Goal: Obtain resource: Obtain resource

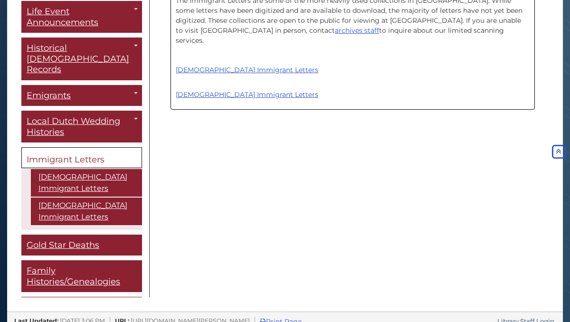
scroll to position [19, 0]
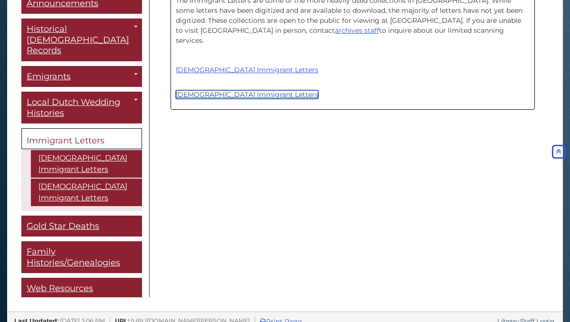
click at [221, 90] on link "[DEMOGRAPHIC_DATA] Immigrant Letters" at bounding box center [247, 94] width 143 height 9
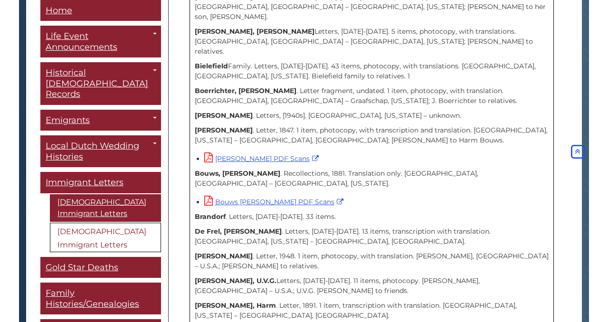
scroll to position [565, 0]
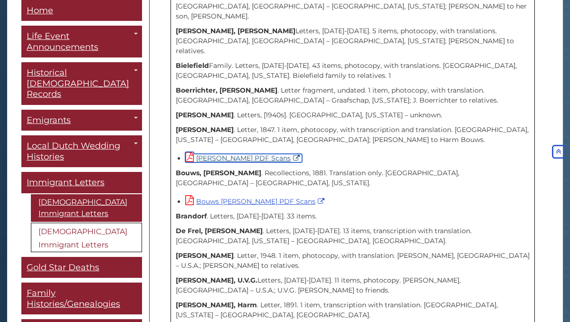
click at [227, 154] on link "Bouws Gerrit PDF Scans" at bounding box center [243, 158] width 117 height 9
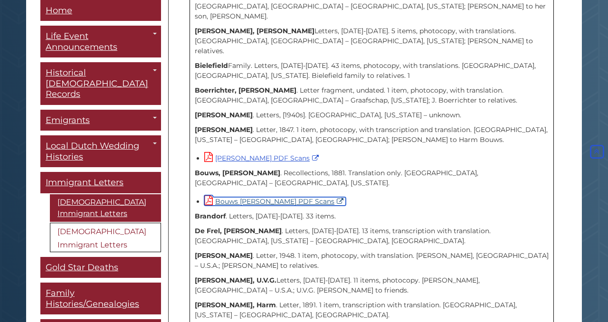
click at [269, 197] on link "Bouws Rieks PDF Scans" at bounding box center [275, 201] width 142 height 9
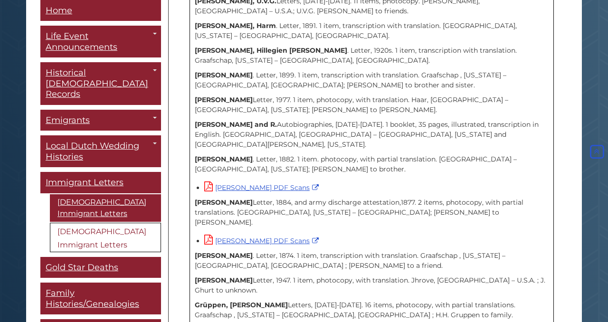
scroll to position [859, 0]
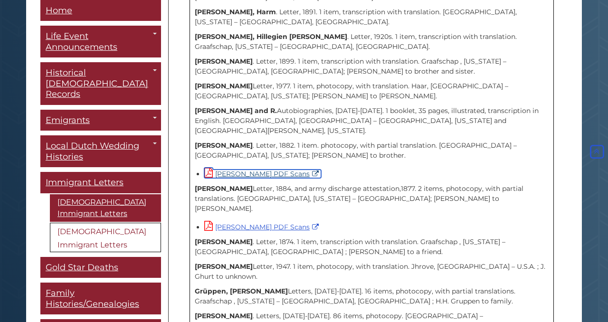
click at [288, 170] on link "Gemmen, Gerhard PDF Scans" at bounding box center [262, 174] width 117 height 9
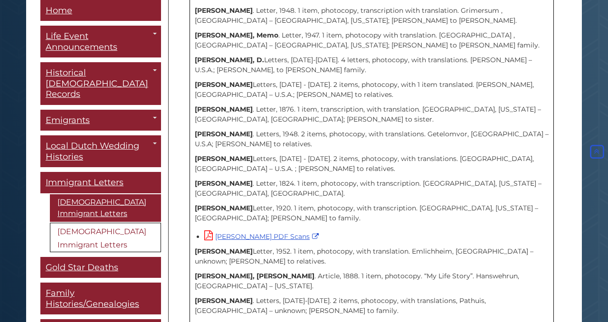
scroll to position [1327, 0]
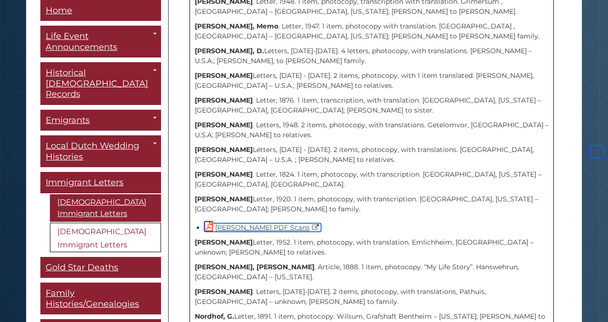
click at [278, 223] on link "Masselink G.H. PDF Scans" at bounding box center [262, 227] width 117 height 9
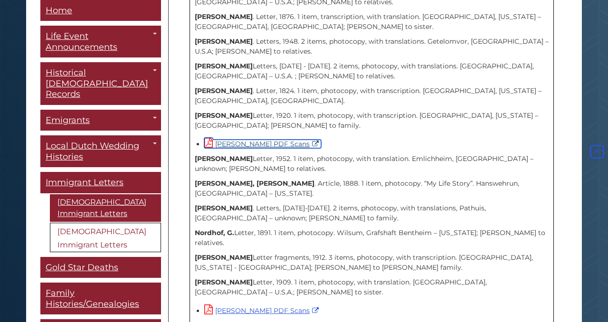
scroll to position [1417, 0]
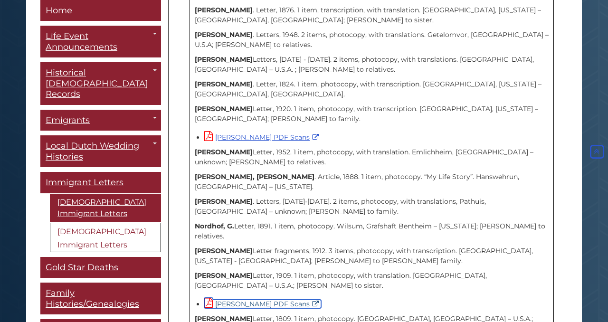
click at [269, 300] on link "Palmbos, A.H. PDF Scans" at bounding box center [262, 304] width 117 height 9
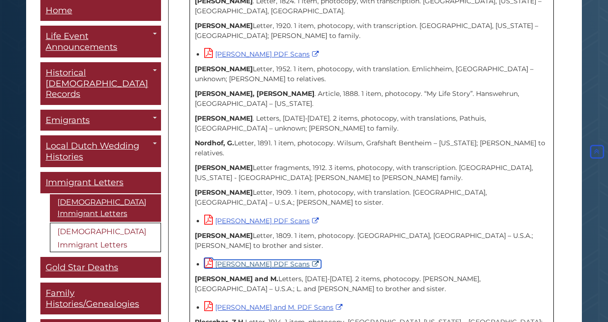
scroll to position [1527, 0]
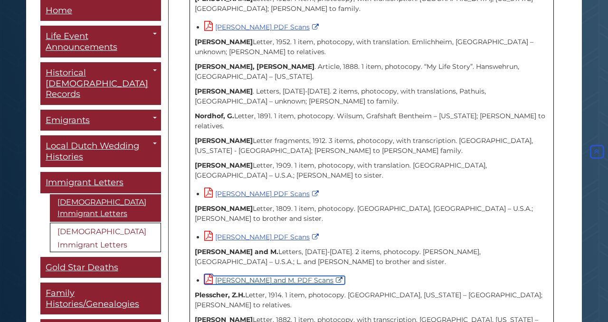
click at [285, 276] on link "Palmbos, L. and M. PDF Scans" at bounding box center [274, 280] width 141 height 9
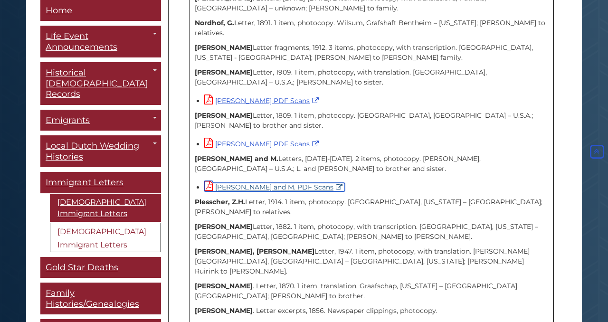
scroll to position [1688, 0]
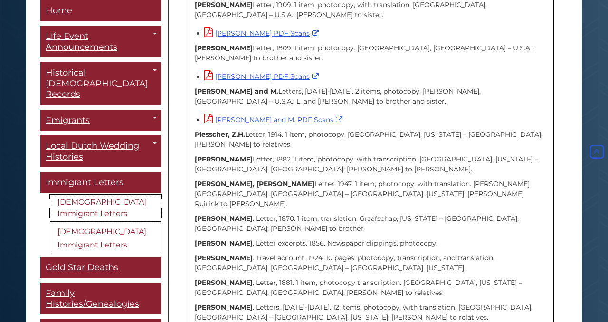
click at [150, 194] on link "[DEMOGRAPHIC_DATA] Immigrant Letters" at bounding box center [105, 208] width 111 height 28
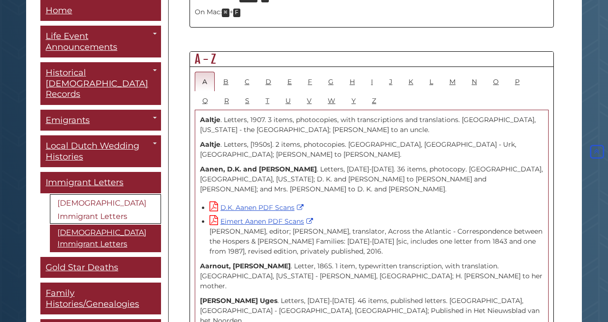
scroll to position [531, 0]
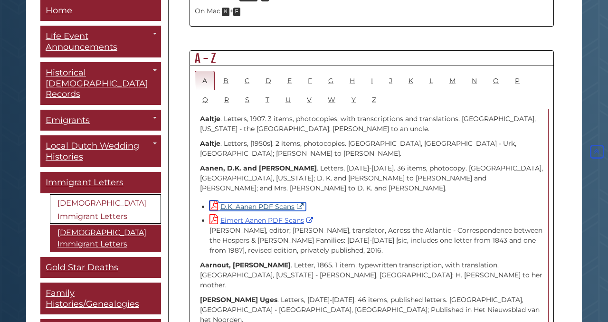
click at [278, 203] on link "D.K. Aanen PDF Scans" at bounding box center [258, 207] width 97 height 9
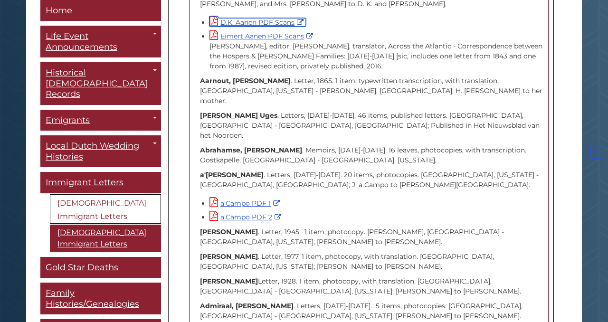
scroll to position [728, 0]
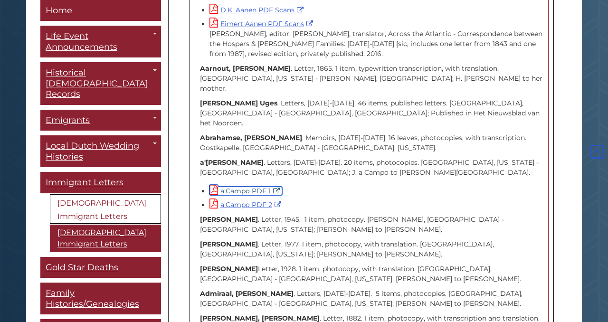
click at [261, 187] on link "a'Campo PDF 1" at bounding box center [246, 191] width 73 height 9
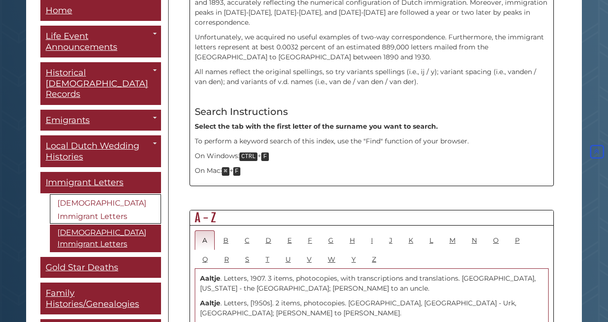
scroll to position [379, 0]
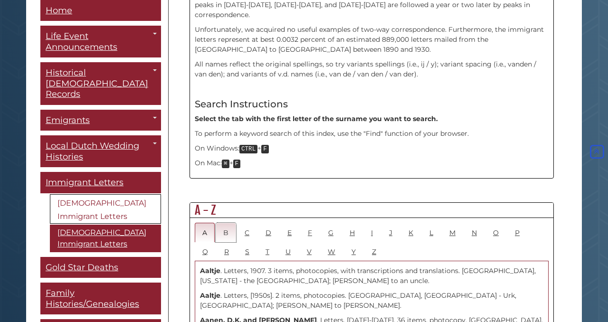
click at [228, 223] on link "B" at bounding box center [226, 232] width 20 height 19
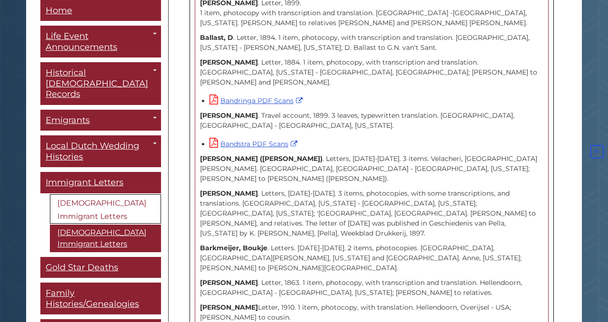
scroll to position [1166, 0]
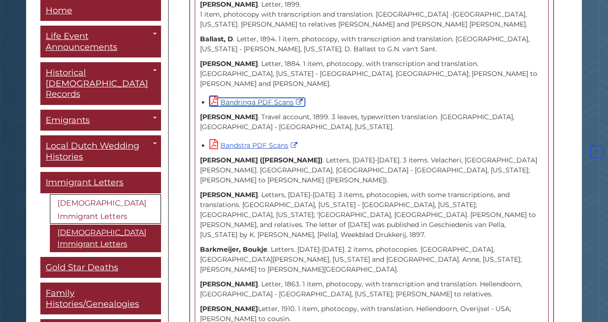
click at [286, 98] on link "Bandringa PDF Scans" at bounding box center [258, 102] width 96 height 9
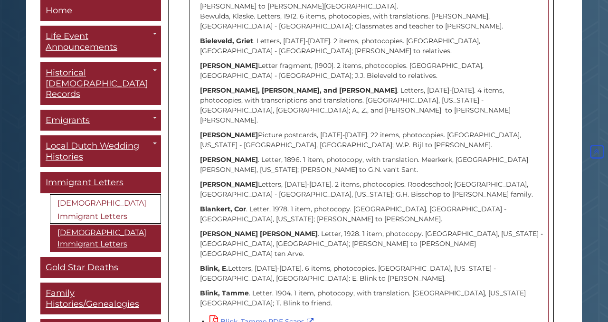
scroll to position [2388, 0]
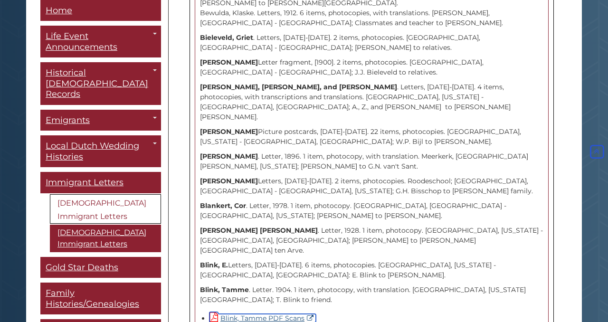
click at [280, 314] on link "Blink, Tamme PDF Scans" at bounding box center [263, 318] width 106 height 9
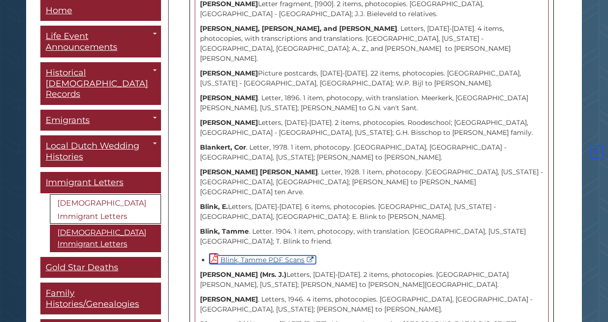
scroll to position [2512, 0]
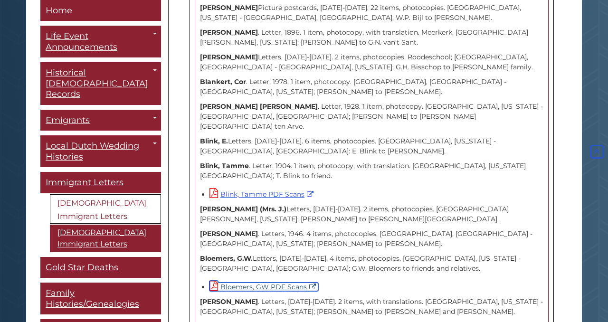
click at [283, 283] on link "Bloemers, GW PDF Scans" at bounding box center [264, 287] width 109 height 9
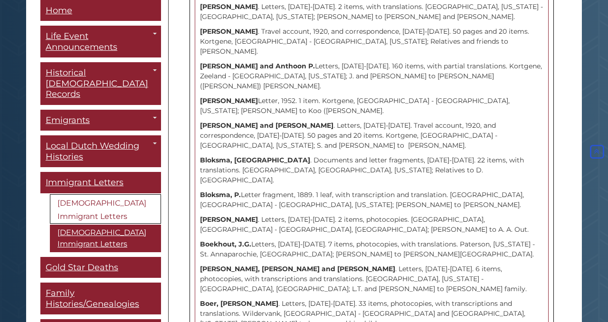
scroll to position [2814, 0]
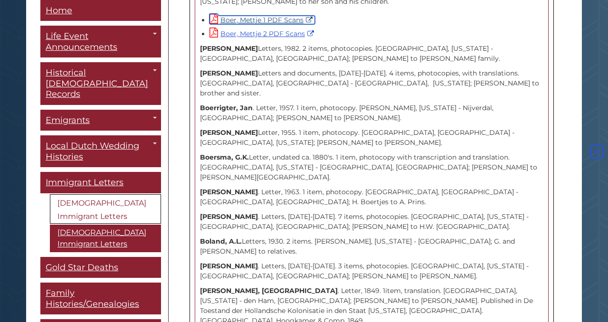
scroll to position [3131, 0]
